Goal: Navigation & Orientation: Go to known website

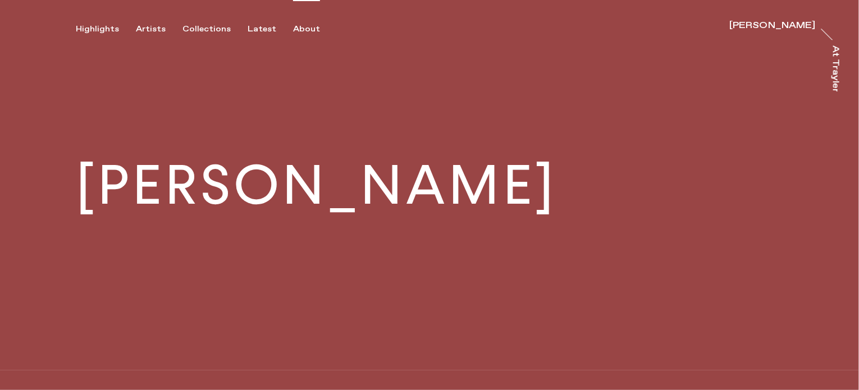
click at [296, 29] on div "About" at bounding box center [306, 29] width 27 height 10
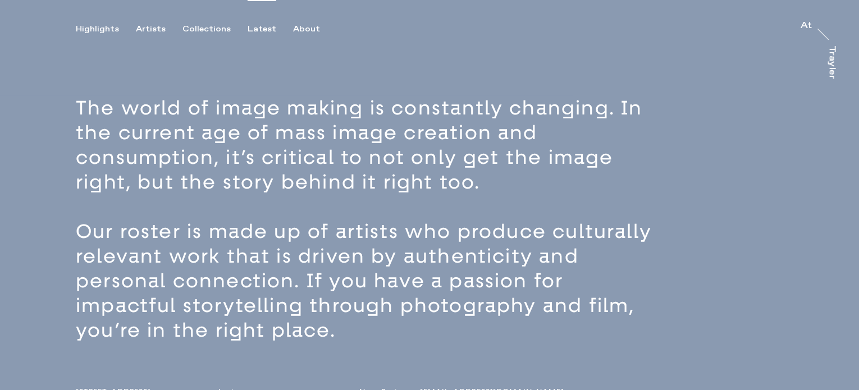
click at [260, 26] on div "Latest" at bounding box center [262, 29] width 29 height 10
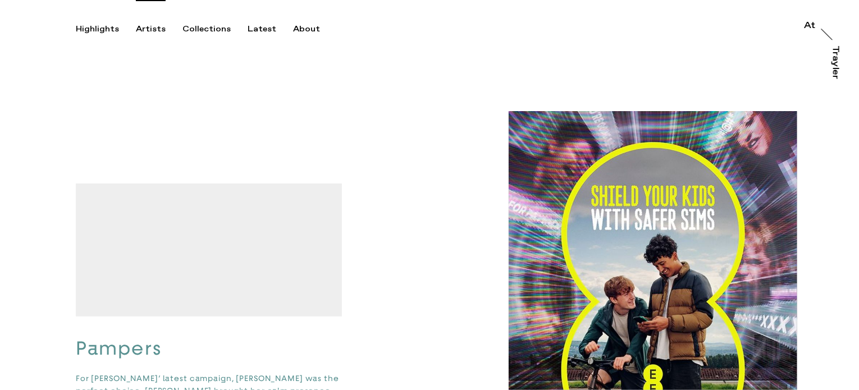
click at [159, 33] on div "Artists" at bounding box center [151, 29] width 30 height 10
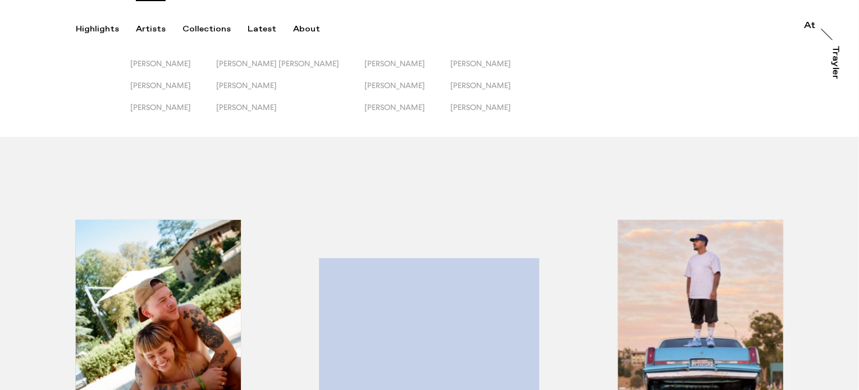
click at [267, 102] on button "[PERSON_NAME]" at bounding box center [290, 92] width 148 height 22
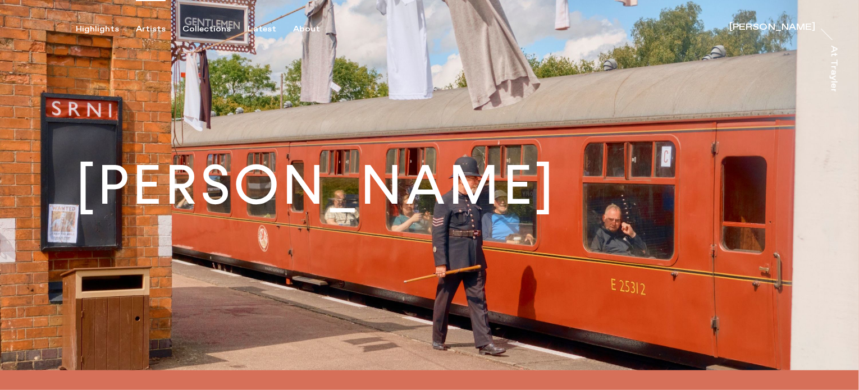
click at [145, 28] on div "Artists" at bounding box center [151, 29] width 30 height 10
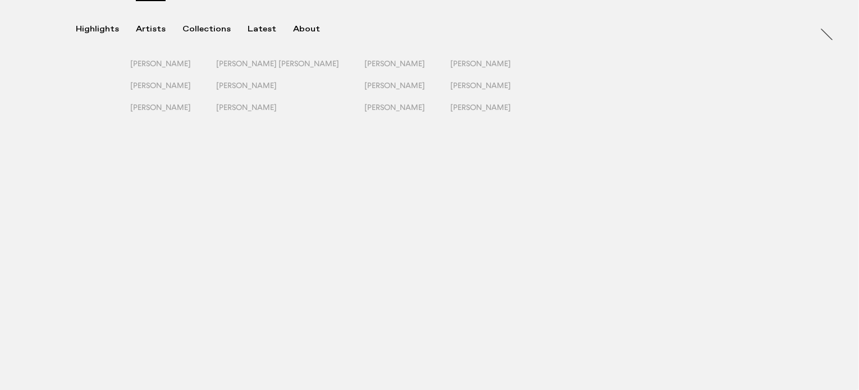
click at [145, 28] on div "Artists" at bounding box center [151, 29] width 30 height 10
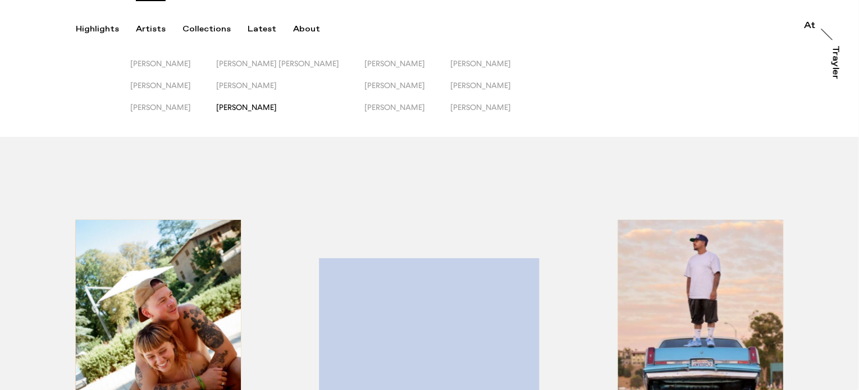
click at [272, 105] on span "[PERSON_NAME]" at bounding box center [246, 107] width 61 height 9
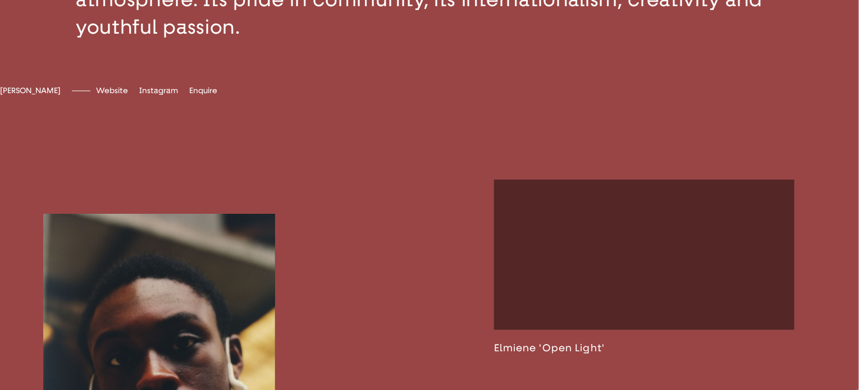
scroll to position [485, 0]
click at [161, 95] on span "[DOMAIN_NAME]" at bounding box center [128, 90] width 65 height 10
